Goal: Transaction & Acquisition: Purchase product/service

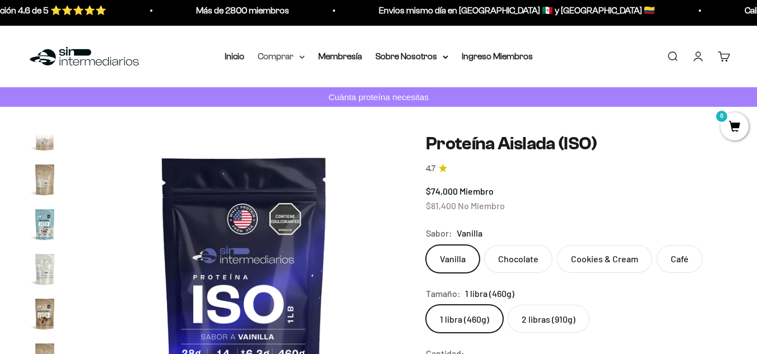
scroll to position [0, 4736]
click at [302, 57] on icon at bounding box center [302, 56] width 4 height 2
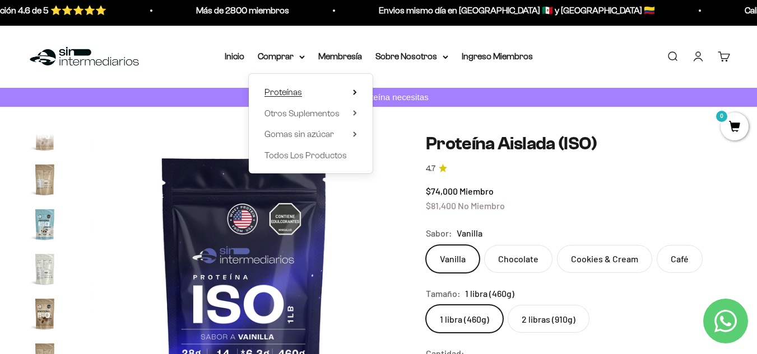
click at [319, 91] on summary "Proteínas" at bounding box center [310, 92] width 92 height 15
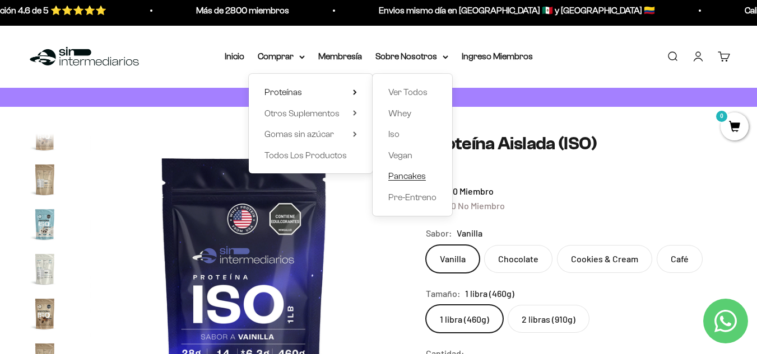
scroll to position [0, 0]
click at [398, 141] on span "Iso" at bounding box center [393, 134] width 11 height 15
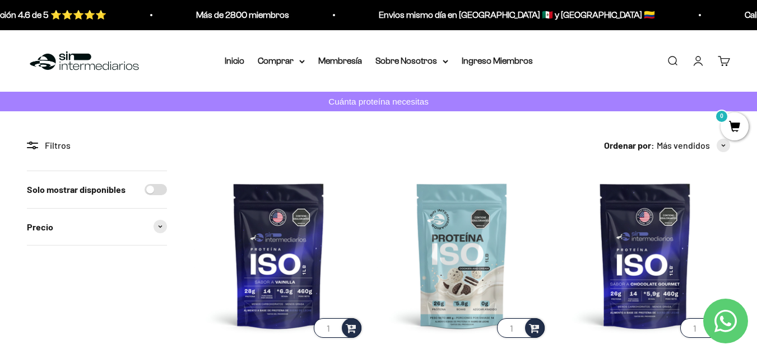
drag, startPoint x: 758, startPoint y: 30, endPoint x: 757, endPoint y: 11, distance: 19.6
click at [301, 60] on icon at bounding box center [302, 61] width 6 height 4
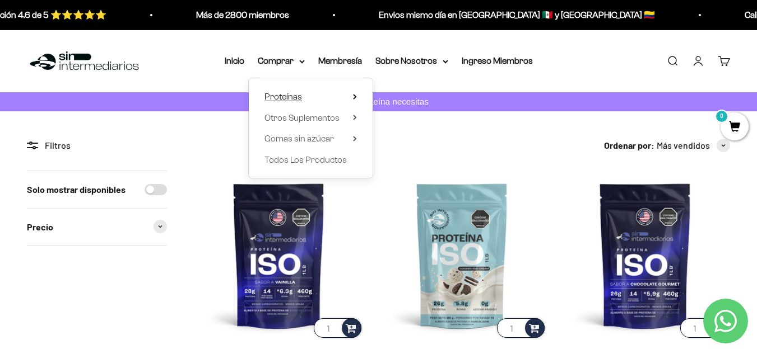
click at [357, 99] on icon at bounding box center [355, 97] width 4 height 6
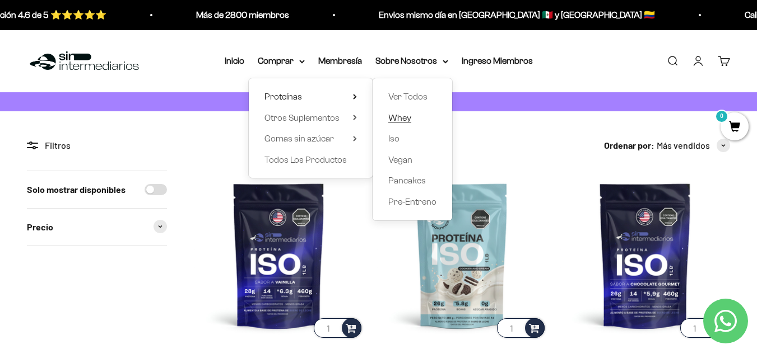
click at [400, 115] on span "Whey" at bounding box center [399, 118] width 23 height 10
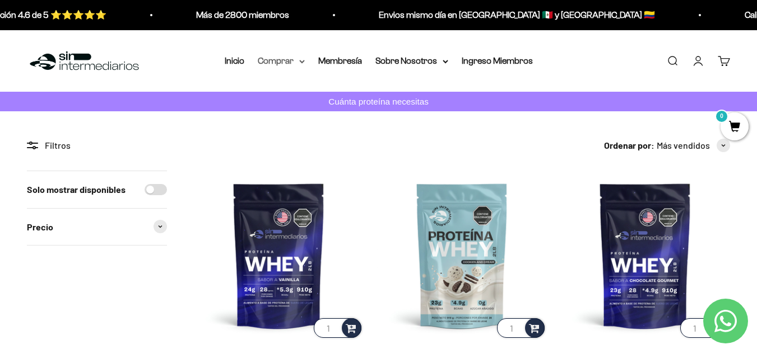
click at [298, 62] on summary "Comprar" at bounding box center [281, 61] width 47 height 15
